Goal: Task Accomplishment & Management: Use online tool/utility

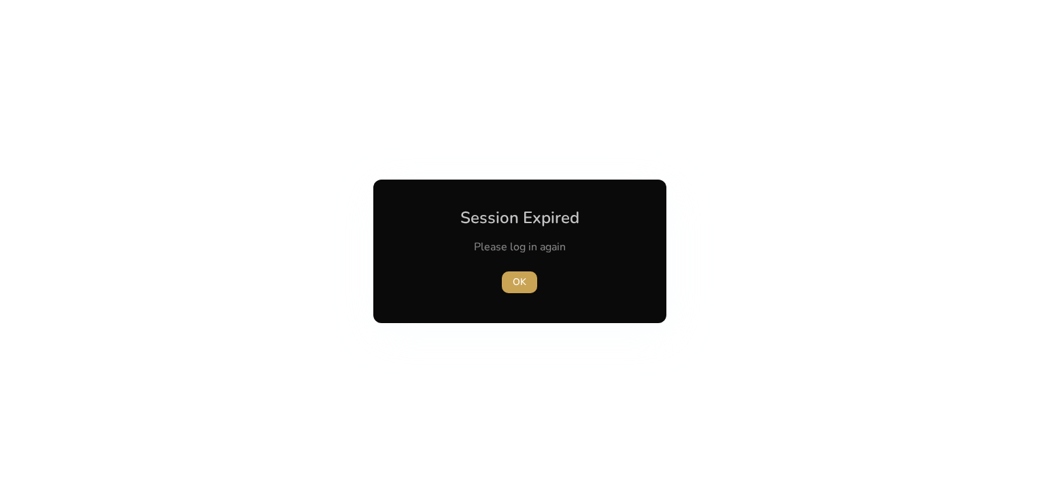
click at [511, 284] on span "button" at bounding box center [519, 282] width 35 height 33
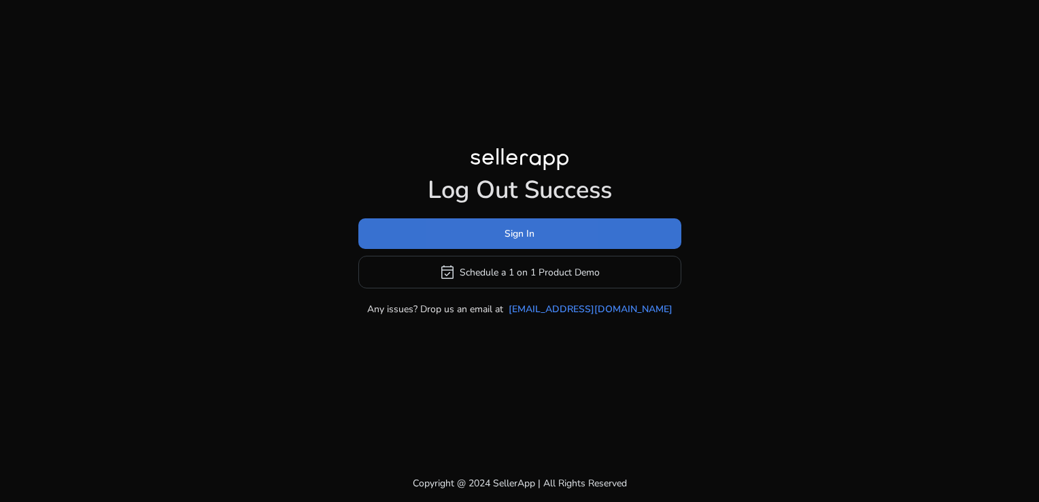
click at [467, 240] on span at bounding box center [519, 234] width 323 height 33
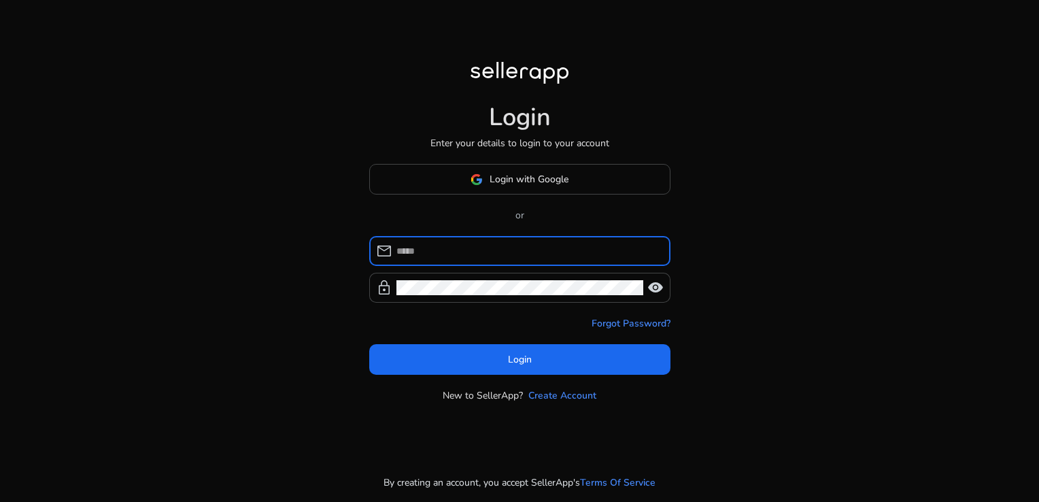
type input "**********"
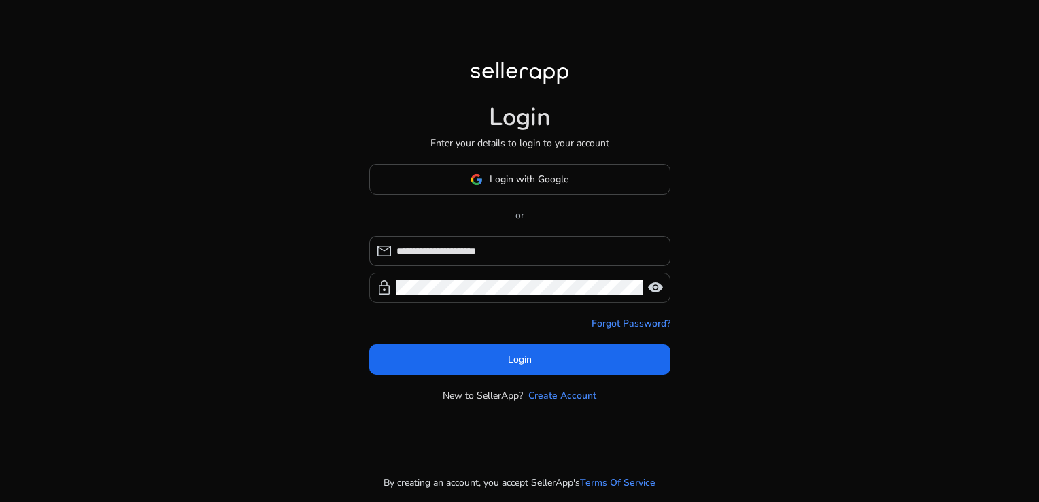
click at [653, 282] on span "visibility" at bounding box center [656, 288] width 16 height 16
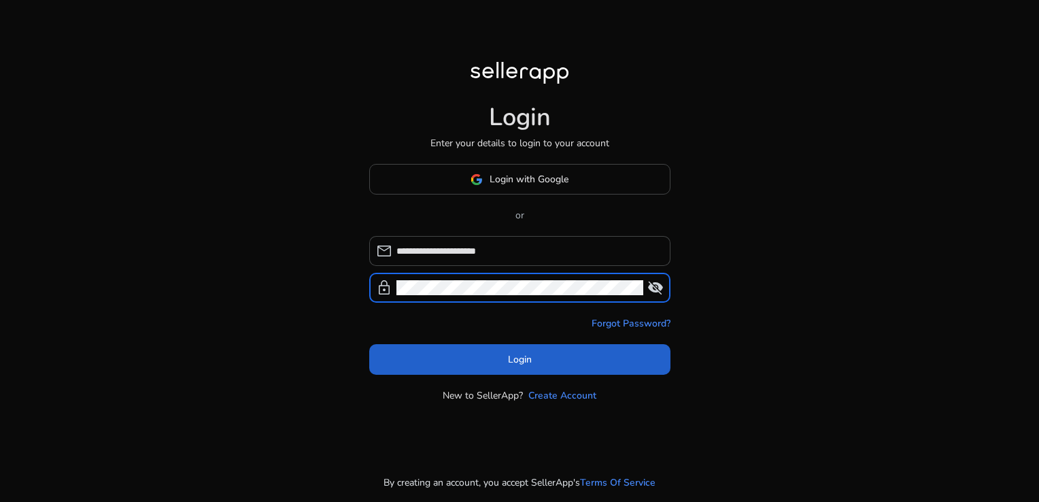
click at [531, 356] on span "Login" at bounding box center [520, 359] width 24 height 14
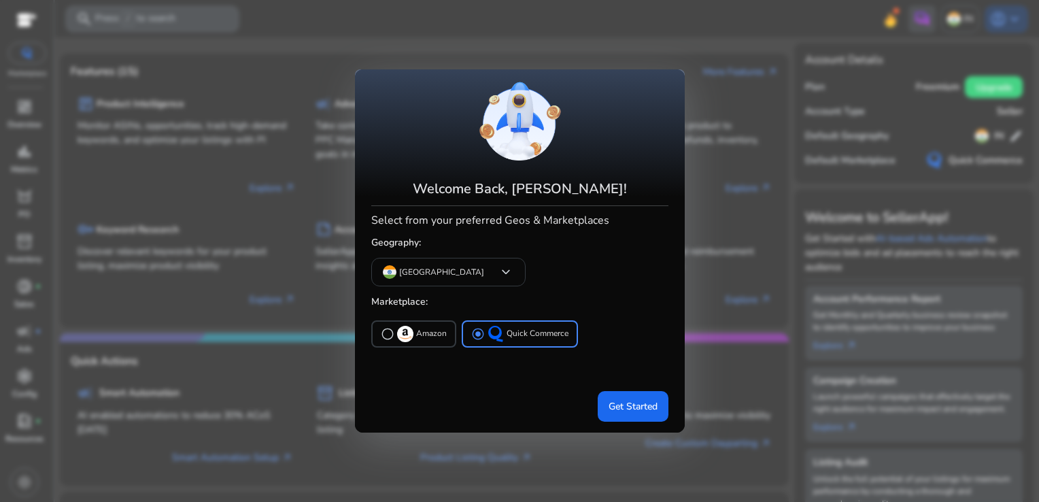
click at [20, 161] on div at bounding box center [519, 251] width 1039 height 502
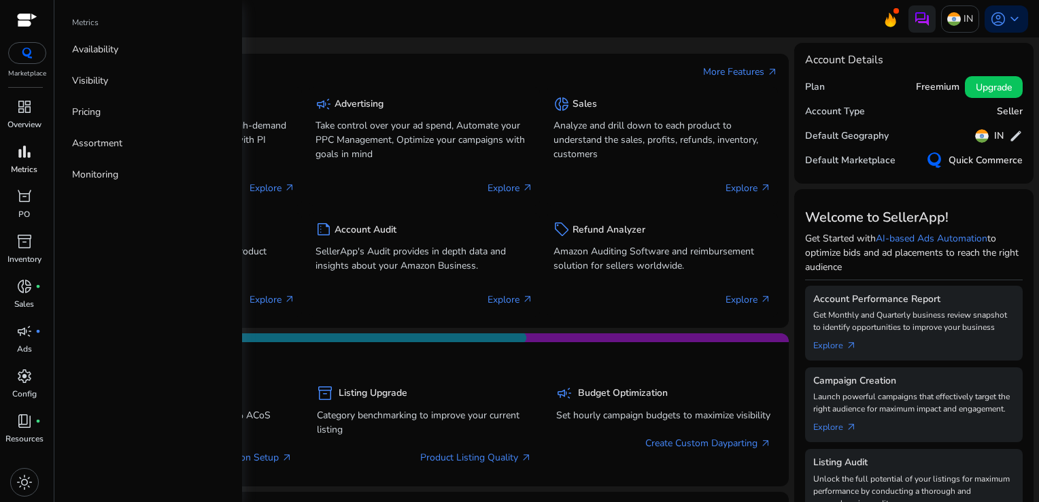
click at [33, 162] on link "bar_chart Metrics" at bounding box center [24, 163] width 48 height 45
click at [140, 42] on link "Availability" at bounding box center [148, 49] width 174 height 31
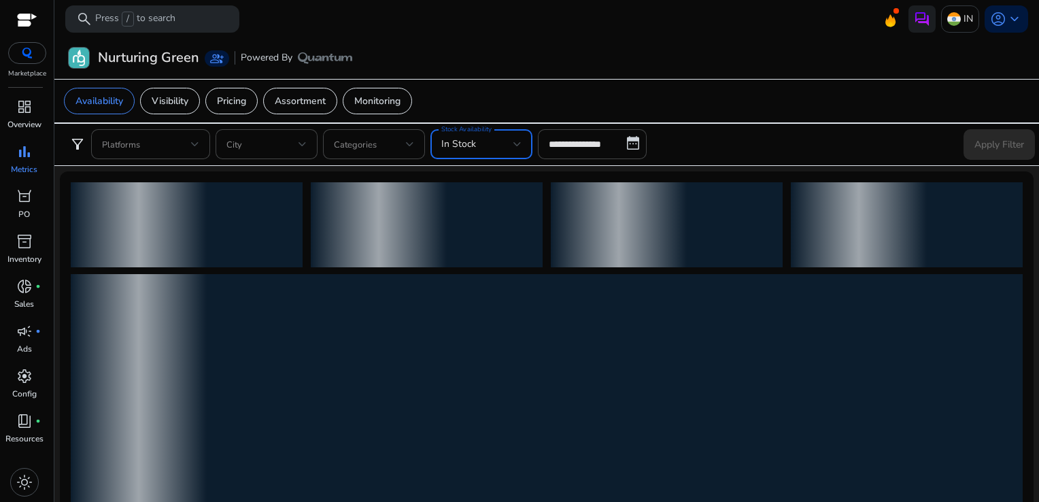
click at [482, 147] on div "In Stock" at bounding box center [477, 144] width 72 height 15
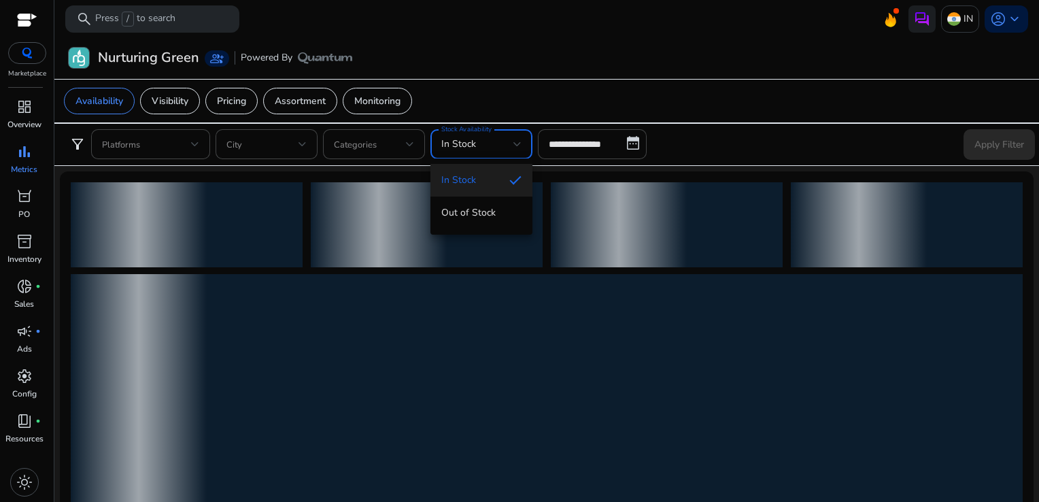
click at [575, 142] on div at bounding box center [519, 251] width 1039 height 502
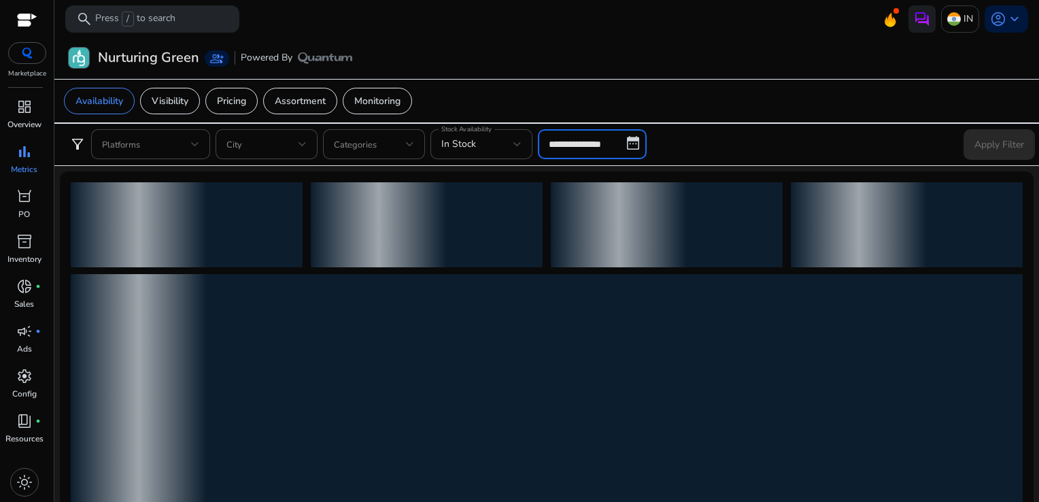
click at [603, 149] on input "**********" at bounding box center [592, 144] width 109 height 30
select select "*"
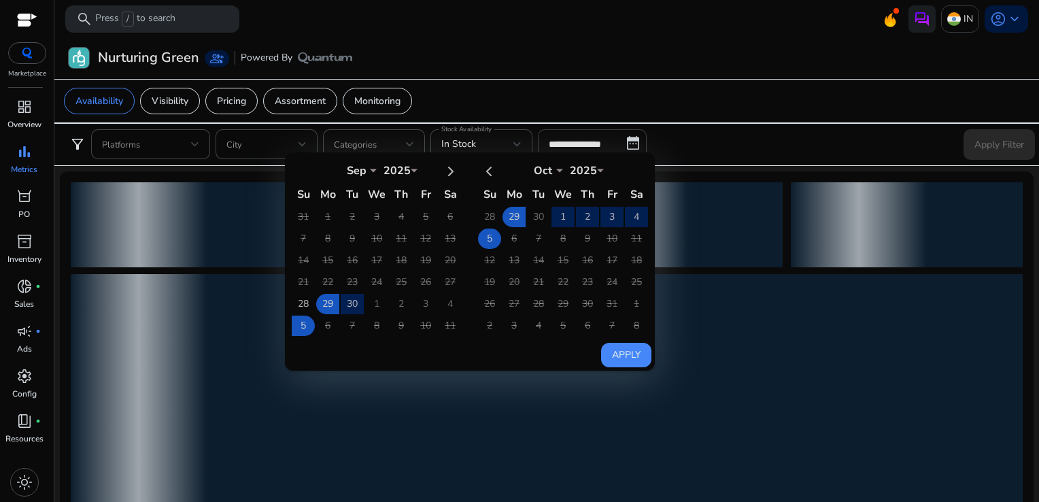
click at [491, 235] on td "5" at bounding box center [489, 239] width 23 height 20
click at [614, 344] on button "Apply" at bounding box center [626, 355] width 50 height 24
type input "**********"
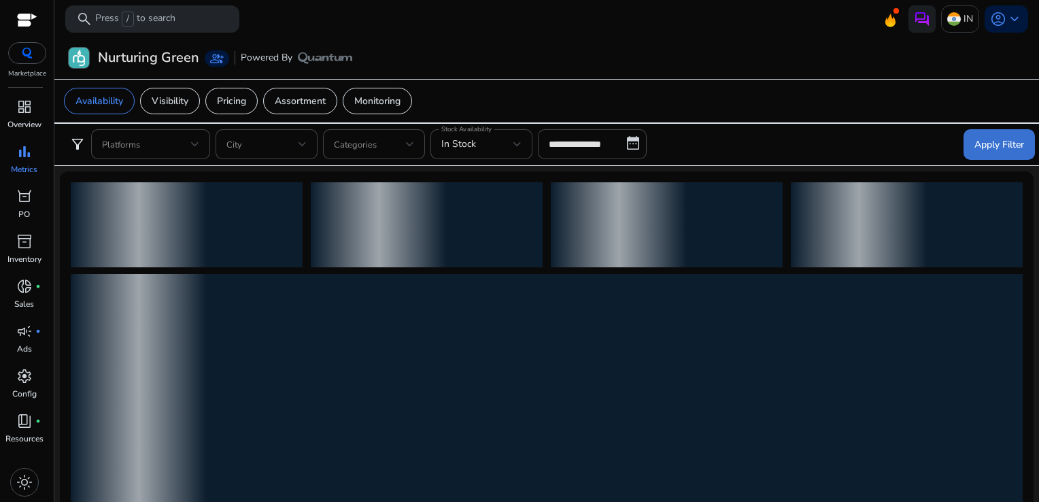
click at [975, 144] on span "Apply Filter" at bounding box center [1000, 144] width 50 height 14
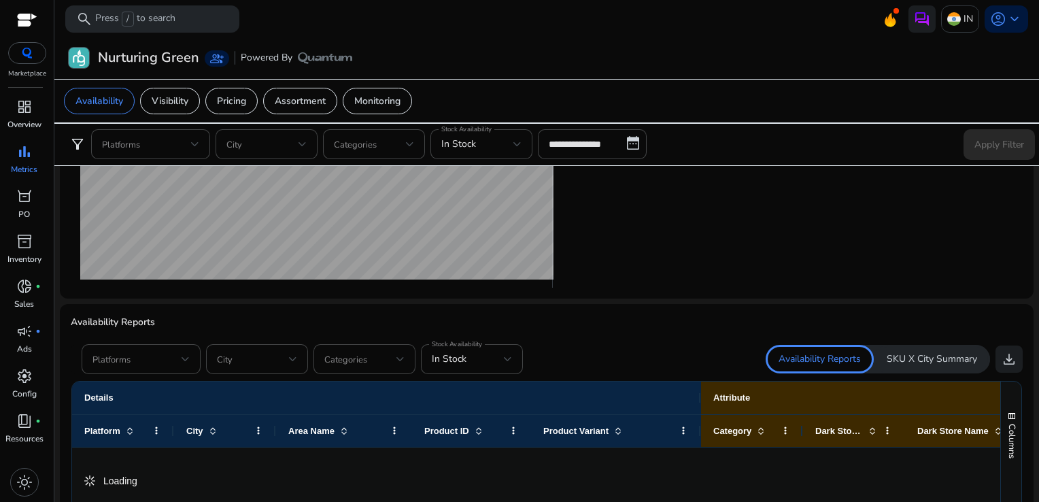
scroll to position [653, 0]
click at [392, 357] on span at bounding box center [360, 359] width 72 height 15
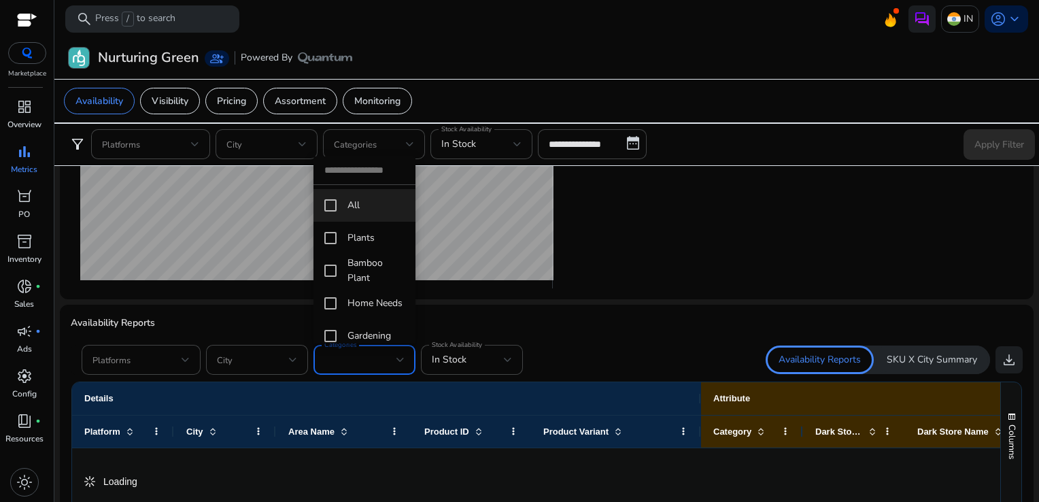
click at [407, 357] on div at bounding box center [519, 251] width 1039 height 502
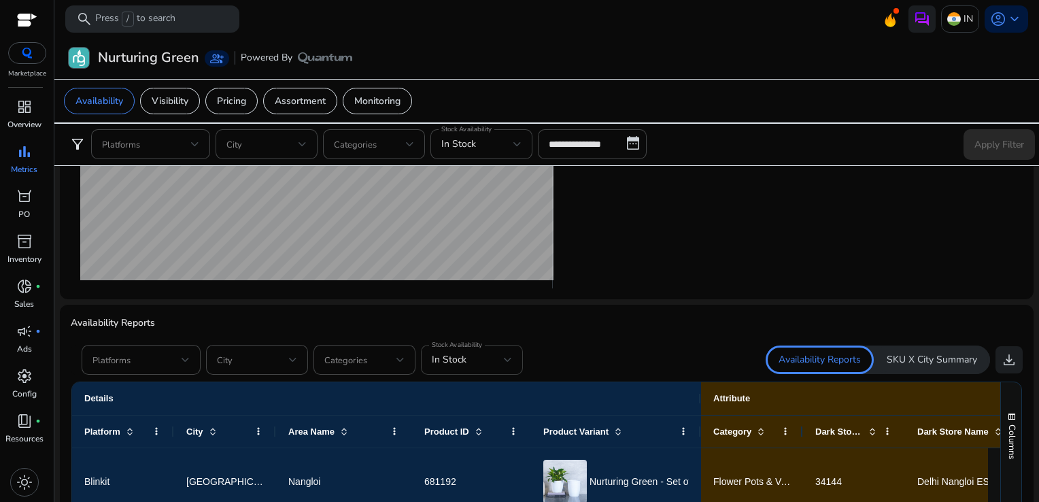
click at [453, 358] on span "In Stock" at bounding box center [449, 359] width 35 height 13
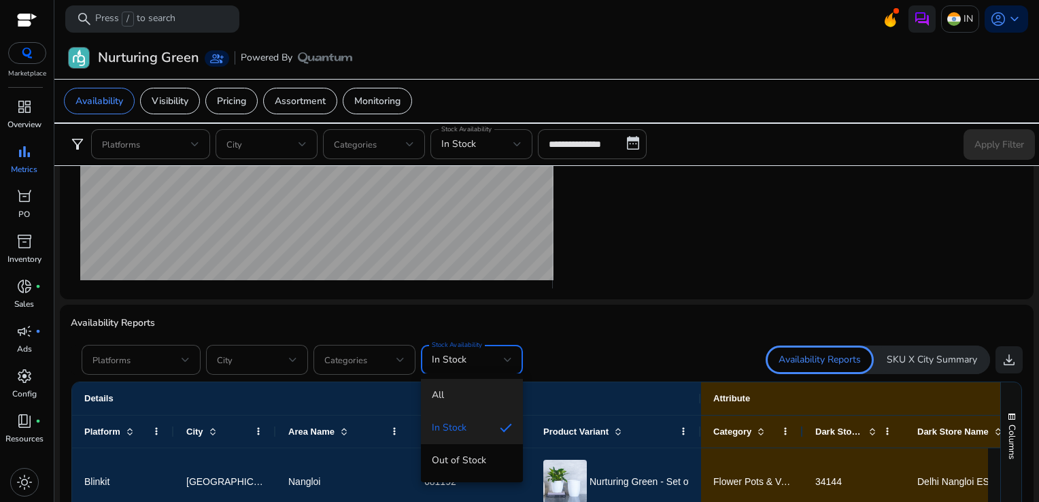
click at [457, 393] on span "All" at bounding box center [472, 395] width 80 height 15
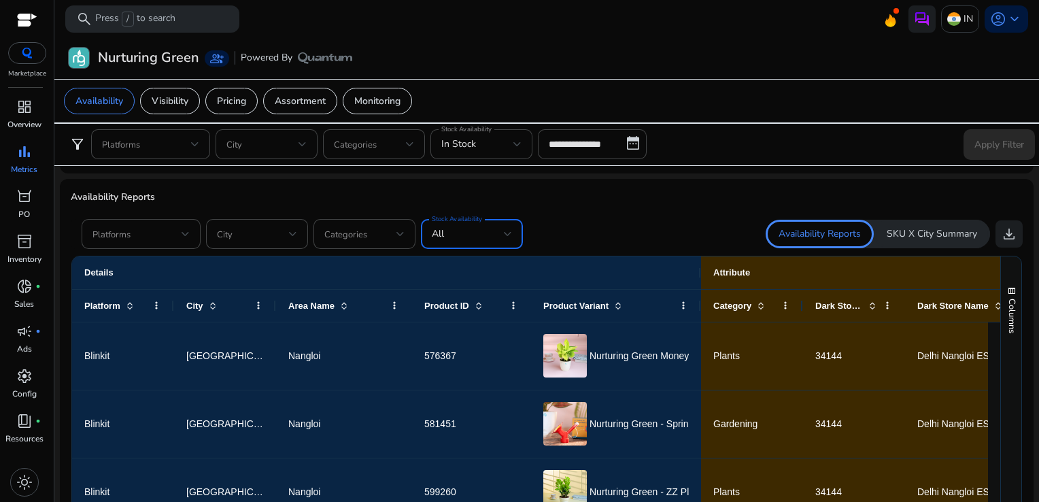
scroll to position [779, 0]
click at [1001, 231] on span "download" at bounding box center [1009, 233] width 16 height 16
